Goal: Understand process/instructions

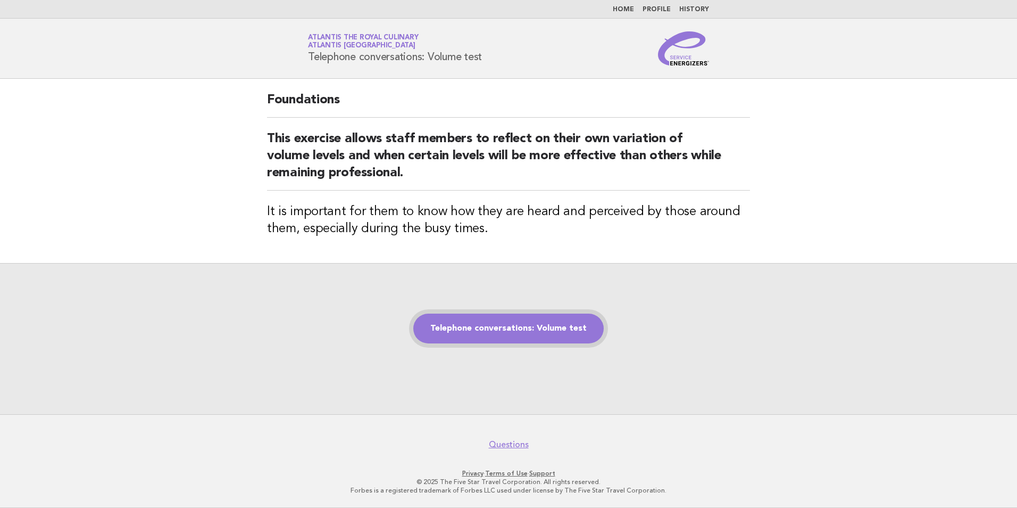
click at [502, 324] on link "Telephone conversations: Volume test" at bounding box center [508, 328] width 190 height 30
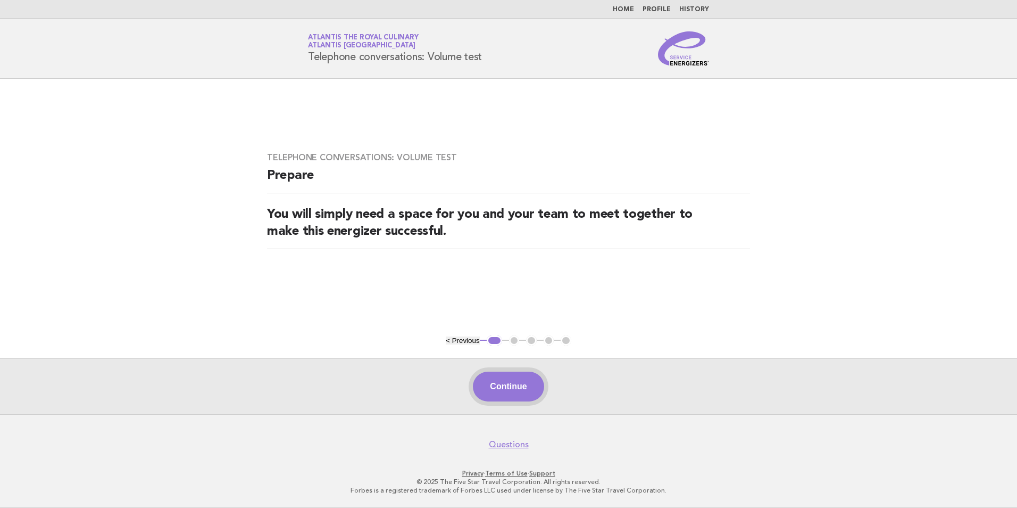
click at [507, 386] on button "Continue" at bounding box center [508, 386] width 71 height 30
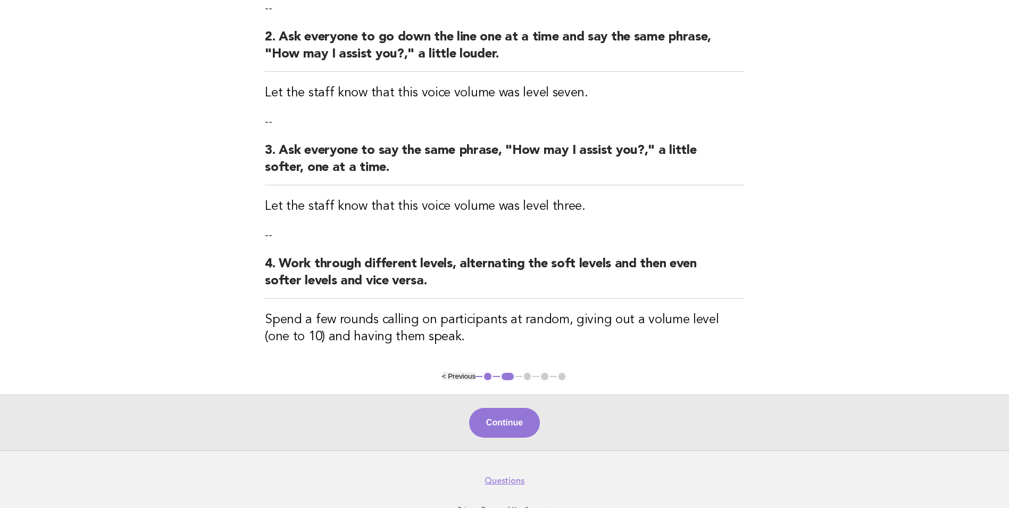
scroll to position [266, 0]
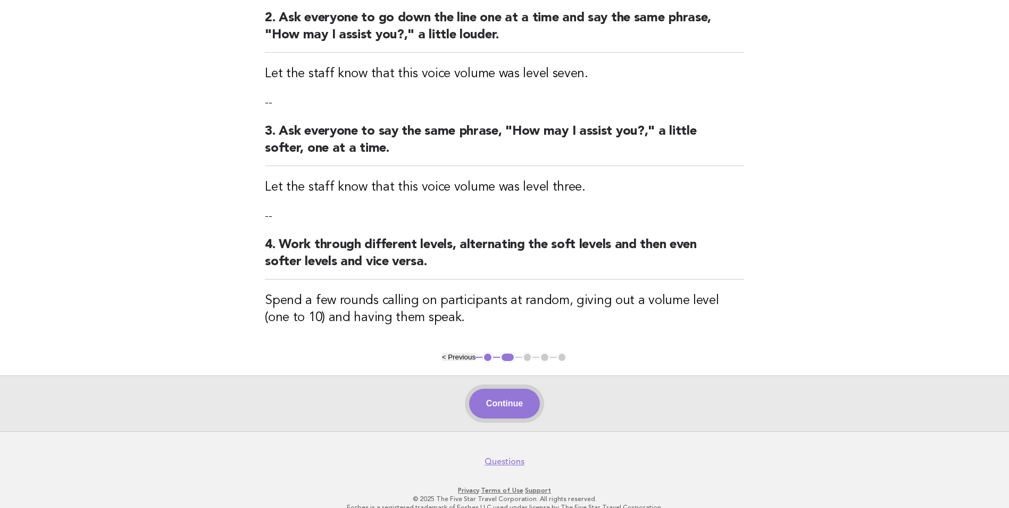
click at [488, 409] on button "Continue" at bounding box center [504, 403] width 71 height 30
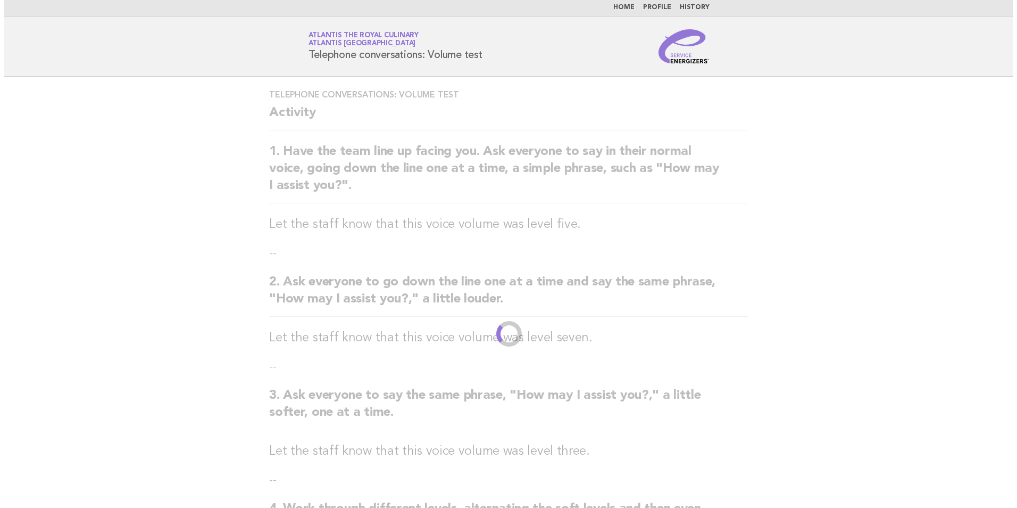
scroll to position [0, 0]
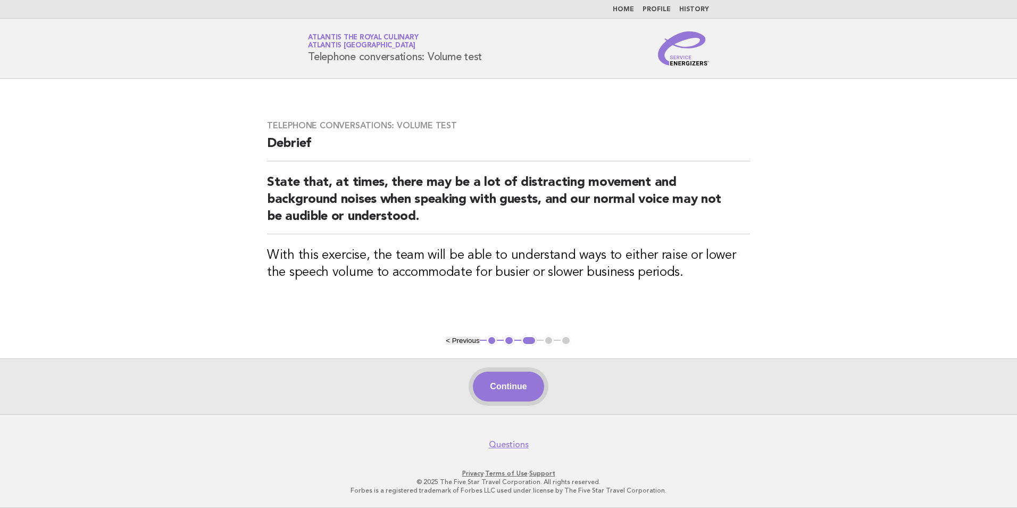
click at [479, 382] on button "Continue" at bounding box center [508, 386] width 71 height 30
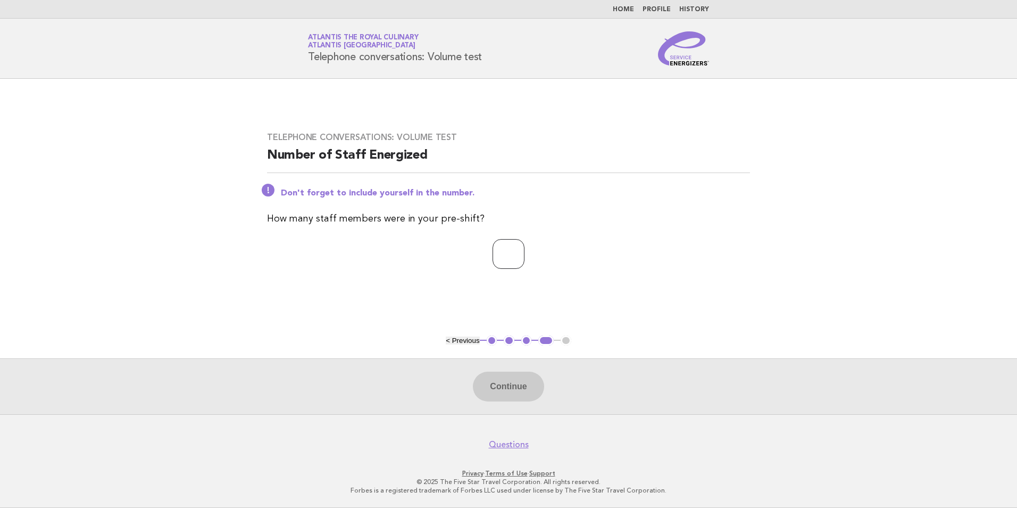
click at [503, 261] on input "number" at bounding box center [509, 254] width 32 height 30
type input "*"
click at [510, 395] on button "Continue" at bounding box center [508, 386] width 71 height 30
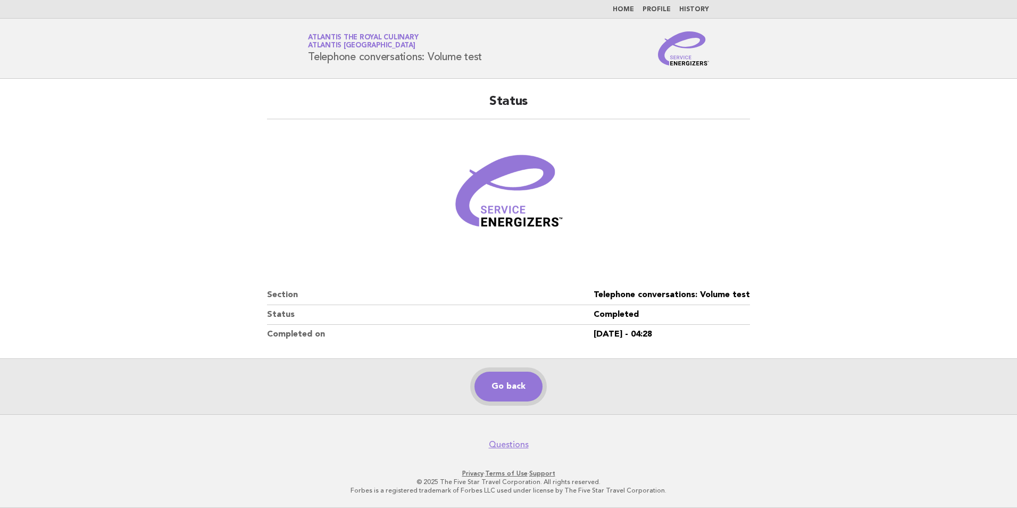
click at [507, 390] on link "Go back" at bounding box center [509, 386] width 68 height 30
